Goal: Task Accomplishment & Management: Complete application form

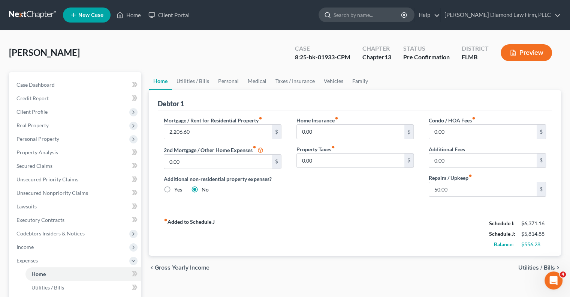
click at [369, 10] on input "search" at bounding box center [368, 15] width 69 height 14
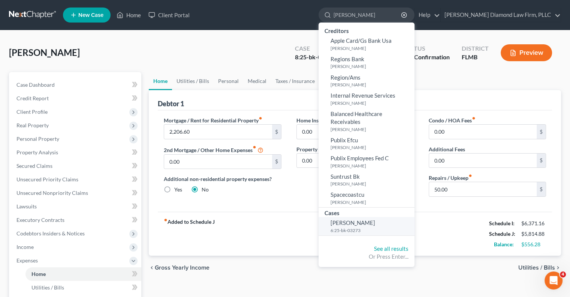
type input "[PERSON_NAME]"
click at [375, 219] on span "[PERSON_NAME]" at bounding box center [353, 222] width 45 height 7
select select "13"
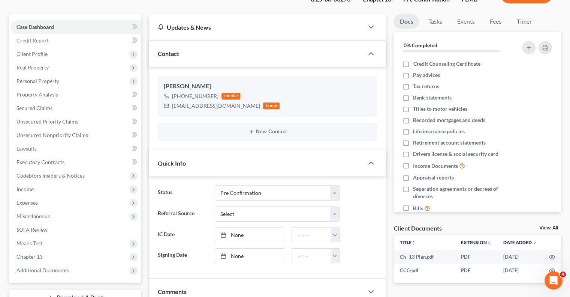
scroll to position [75, 0]
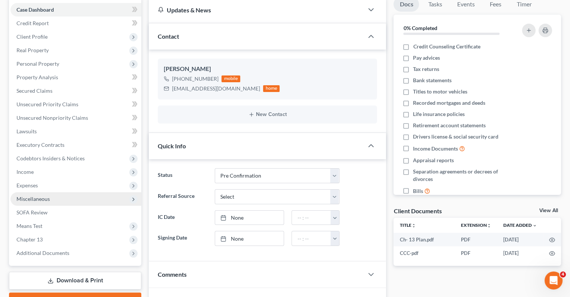
click at [25, 196] on span "Miscellaneous" at bounding box center [32, 198] width 33 height 6
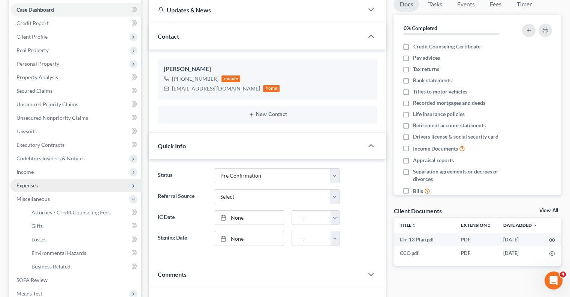
click at [24, 186] on span "Expenses" at bounding box center [26, 185] width 21 height 6
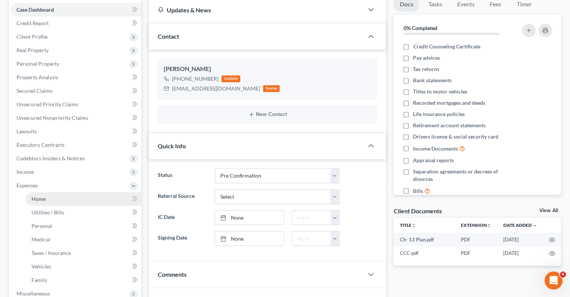
drag, startPoint x: 24, startPoint y: 186, endPoint x: 28, endPoint y: 193, distance: 7.9
click at [24, 186] on span "Expenses" at bounding box center [26, 185] width 21 height 6
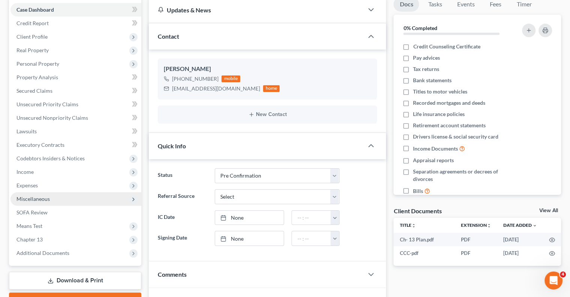
click at [30, 196] on span "Miscellaneous" at bounding box center [32, 198] width 33 height 6
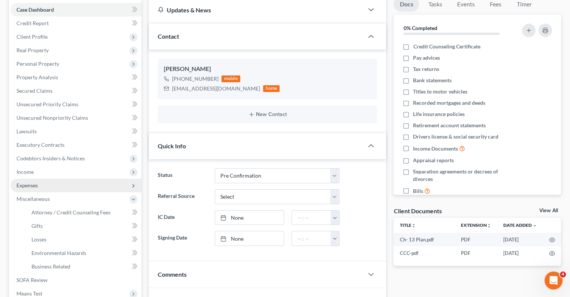
click at [30, 186] on span "Expenses" at bounding box center [26, 185] width 21 height 6
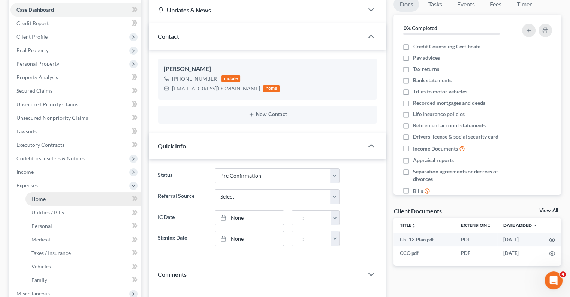
click at [37, 198] on span "Home" at bounding box center [38, 198] width 14 height 6
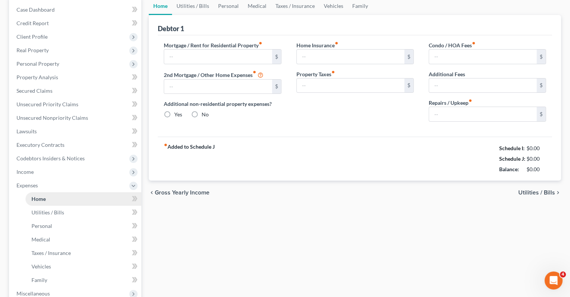
type input "1,779.00"
type input "0.00"
radio input "true"
type input "0.00"
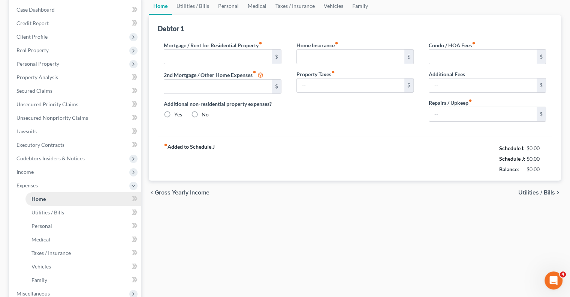
type input "0.00"
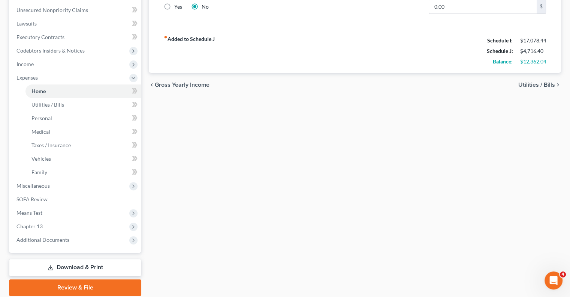
scroll to position [187, 0]
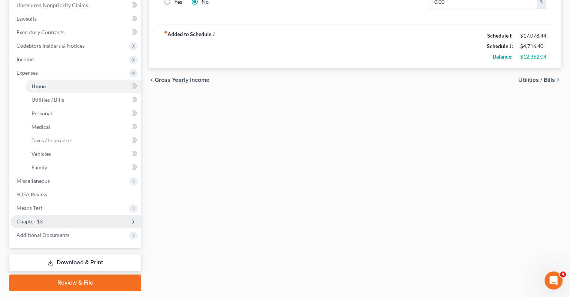
click at [23, 220] on span "Chapter 13" at bounding box center [29, 221] width 26 height 6
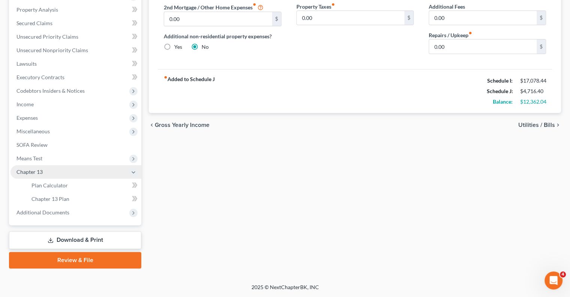
scroll to position [142, 0]
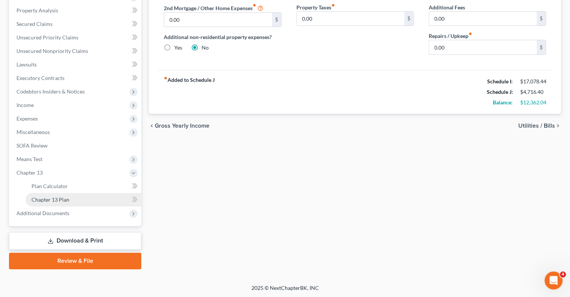
click at [39, 199] on span "Chapter 13 Plan" at bounding box center [50, 199] width 38 height 6
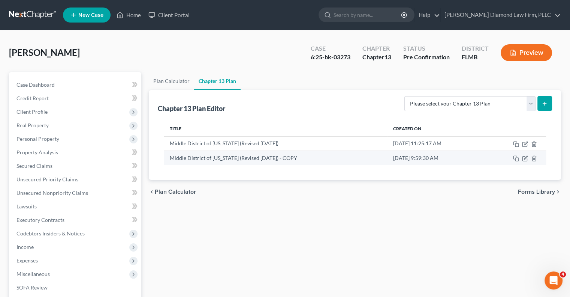
click at [231, 159] on td "Middle District of [US_STATE] (Revised [DATE]) - COPY" at bounding box center [275, 157] width 223 height 14
click at [427, 160] on td "[DATE] 9:59:30 AM" at bounding box center [435, 157] width 97 height 14
click at [235, 156] on td "Middle District of [US_STATE] (Revised [DATE]) - COPY" at bounding box center [275, 157] width 223 height 14
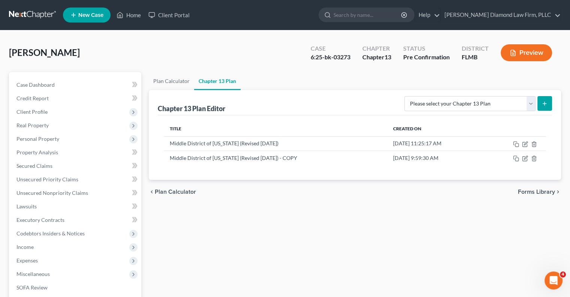
drag, startPoint x: 187, startPoint y: 166, endPoint x: 212, endPoint y: 185, distance: 31.1
click at [187, 166] on div "Title Created On Middle District of [US_STATE] (Revised [DATE]) [DATE] 11:25:17…" at bounding box center [355, 147] width 394 height 65
click at [502, 163] on td at bounding box center [515, 157] width 63 height 14
click at [523, 160] on icon "button" at bounding box center [525, 158] width 4 height 4
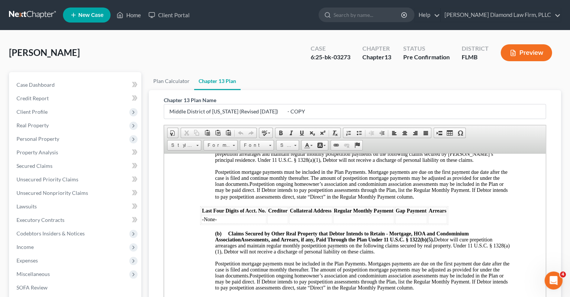
scroll to position [586, 0]
